Goal: Navigation & Orientation: Find specific page/section

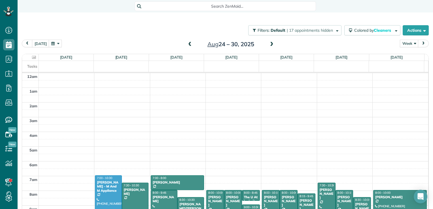
scroll to position [102, 0]
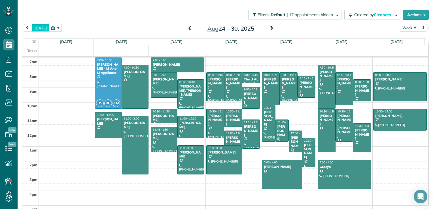
click at [43, 29] on button "[DATE]" at bounding box center [40, 28] width 17 height 8
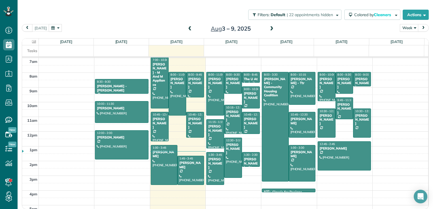
click at [187, 28] on span at bounding box center [190, 28] width 6 height 5
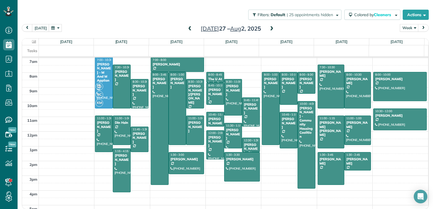
click at [269, 29] on span at bounding box center [272, 28] width 6 height 5
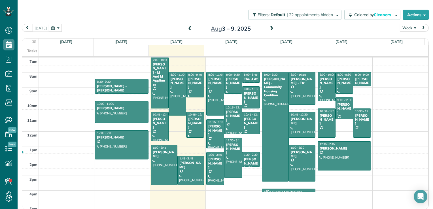
click at [269, 27] on span at bounding box center [272, 28] width 6 height 5
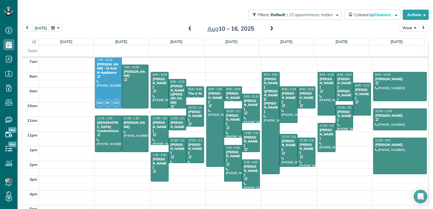
click at [187, 25] on span at bounding box center [190, 29] width 6 height 8
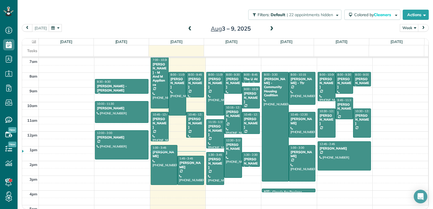
click at [187, 27] on span at bounding box center [190, 28] width 6 height 5
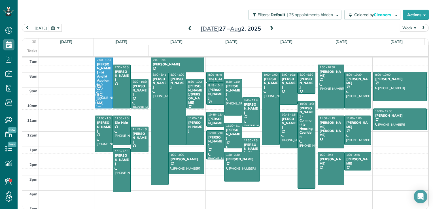
click at [187, 27] on span at bounding box center [190, 28] width 6 height 5
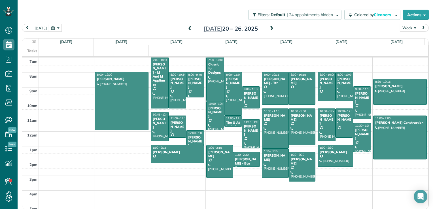
click at [187, 29] on span at bounding box center [190, 28] width 6 height 5
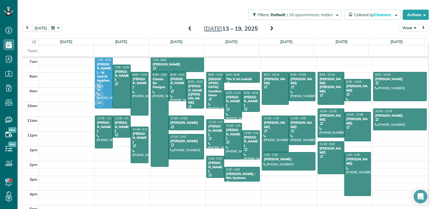
click at [269, 30] on span at bounding box center [272, 28] width 6 height 5
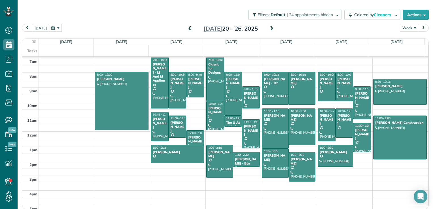
click at [269, 30] on span at bounding box center [272, 28] width 6 height 5
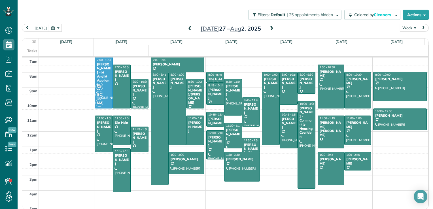
click at [269, 30] on span at bounding box center [272, 28] width 6 height 5
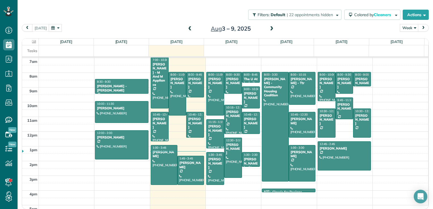
click at [269, 28] on span at bounding box center [272, 28] width 6 height 5
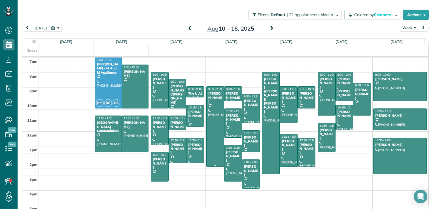
click at [216, 147] on div at bounding box center [214, 127] width 17 height 80
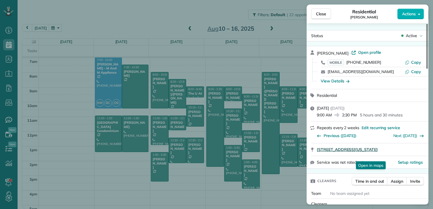
drag, startPoint x: 318, startPoint y: 147, endPoint x: 422, endPoint y: 149, distance: 103.7
click at [422, 149] on div "[STREET_ADDRESS][US_STATE] Open in maps Open in maps" at bounding box center [367, 149] width 122 height 12
drag, startPoint x: 422, startPoint y: 149, endPoint x: 395, endPoint y: 150, distance: 27.5
click at [322, 13] on span "Close" at bounding box center [321, 14] width 10 height 6
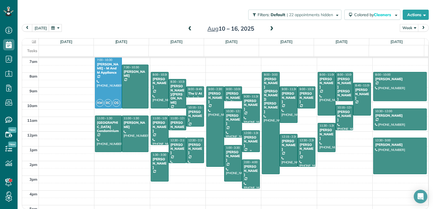
click at [245, 139] on div "[PERSON_NAME]" at bounding box center [251, 141] width 14 height 12
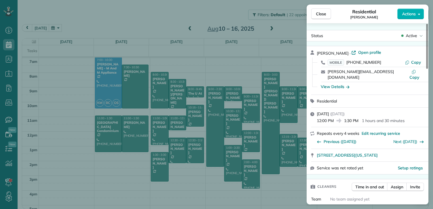
drag, startPoint x: 316, startPoint y: 150, endPoint x: 412, endPoint y: 155, distance: 96.7
click at [412, 155] on div "[STREET_ADDRESS][US_STATE]" at bounding box center [367, 155] width 122 height 12
drag, startPoint x: 412, startPoint y: 155, endPoint x: 404, endPoint y: 150, distance: 9.3
click at [319, 14] on span "Close" at bounding box center [321, 14] width 10 height 6
